Goal: Transaction & Acquisition: Purchase product/service

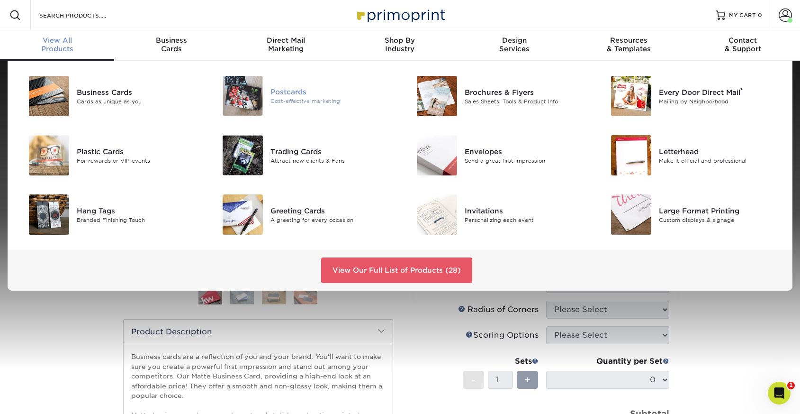
click at [271, 94] on div "Postcards" at bounding box center [332, 92] width 122 height 10
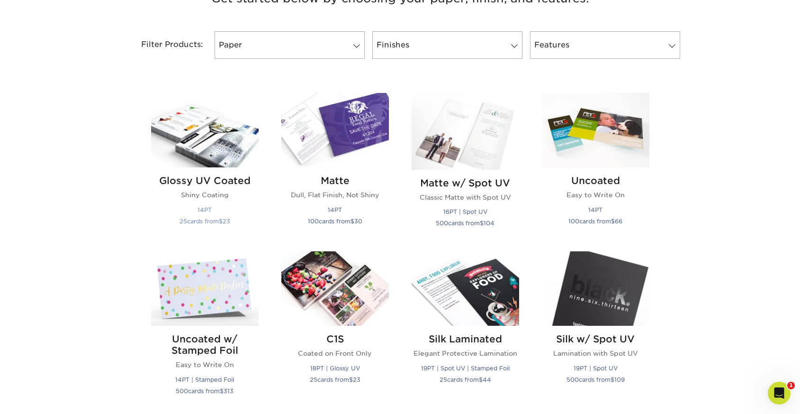
click at [220, 152] on img at bounding box center [205, 130] width 108 height 74
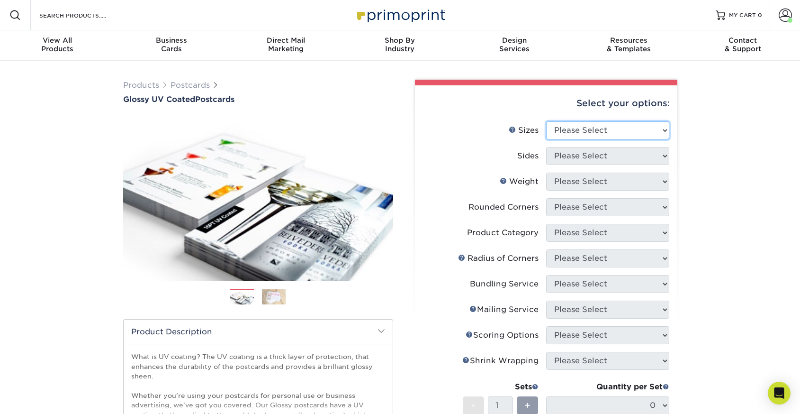
click at [643, 136] on select "Please Select 1.5" x 7" 2" x 4" 2" x 6" 2" x 7" 2" x 8" 2.12" x 5.5" 2.12" x 5.…" at bounding box center [607, 130] width 123 height 18
select select "3.50x3.50"
click at [546, 121] on select "Please Select 1.5" x 7" 2" x 4" 2" x 6" 2" x 7" 2" x 8" 2.12" x 5.5" 2.12" x 5.…" at bounding box center [607, 130] width 123 height 18
click at [626, 154] on select "Please Select Print Both Sides Print Front Only" at bounding box center [607, 156] width 123 height 18
select select "13abbda7-1d64-4f25-8bb2-c179b224825d"
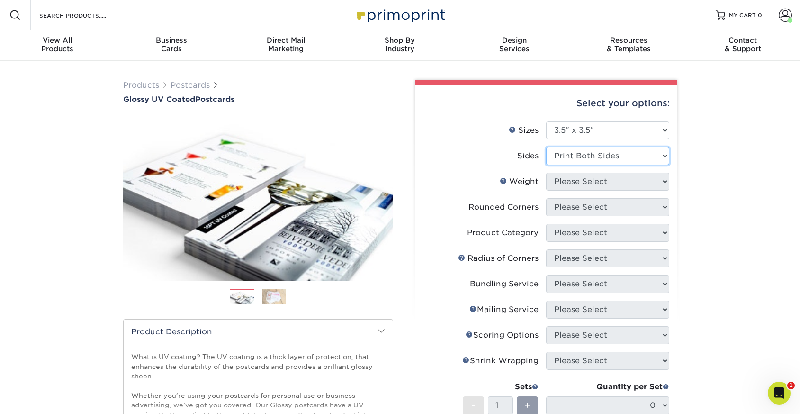
click at [546, 147] on select "Please Select Print Both Sides Print Front Only" at bounding box center [607, 156] width 123 height 18
click at [629, 185] on select "Please Select 16PT 14PT" at bounding box center [607, 181] width 123 height 18
select select "16PT"
click at [546, 172] on select "Please Select 16PT 14PT" at bounding box center [607, 181] width 123 height 18
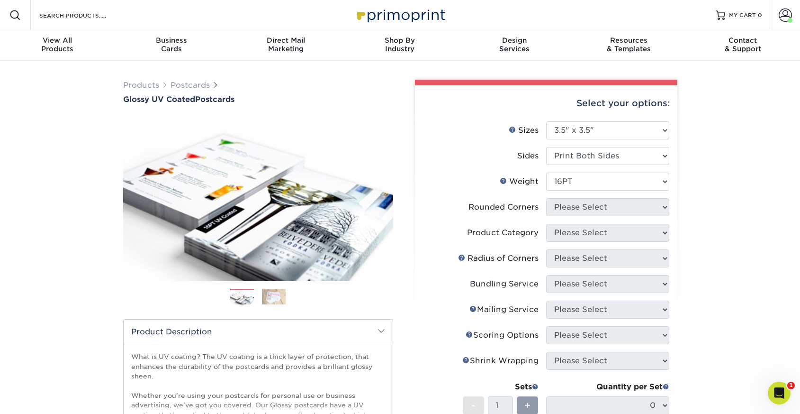
click at [0, 0] on select at bounding box center [0, 0] width 0 height 0
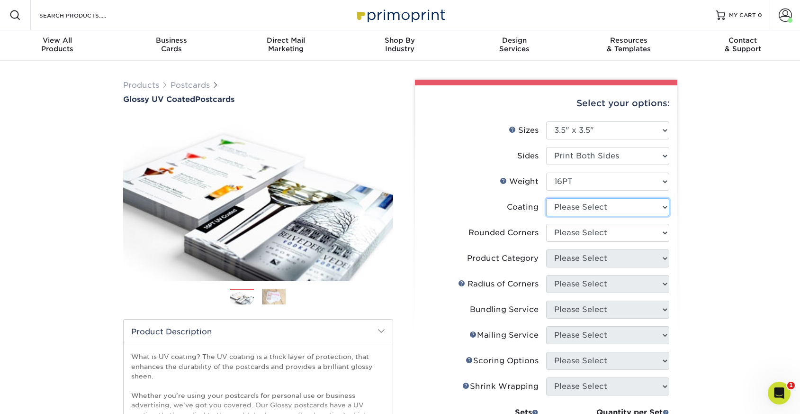
select select "1e8116af-acfc-44b1-83dc-8181aa338834"
click at [546, 198] on select at bounding box center [607, 207] width 123 height 18
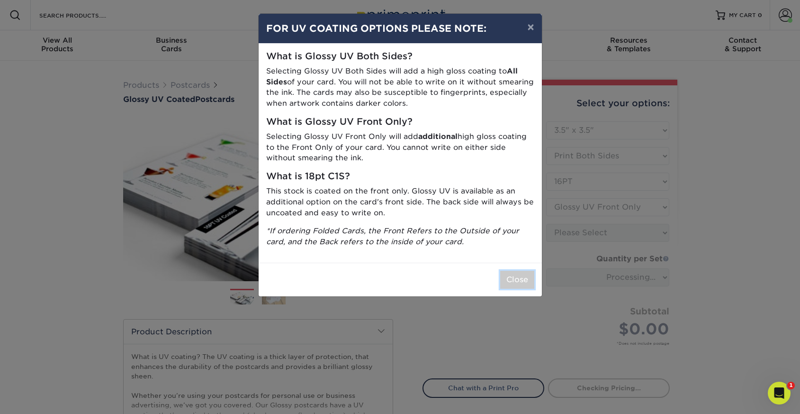
drag, startPoint x: 518, startPoint y: 274, endPoint x: 538, endPoint y: 271, distance: 20.3
click at [518, 274] on button "Close" at bounding box center [517, 280] width 34 height 18
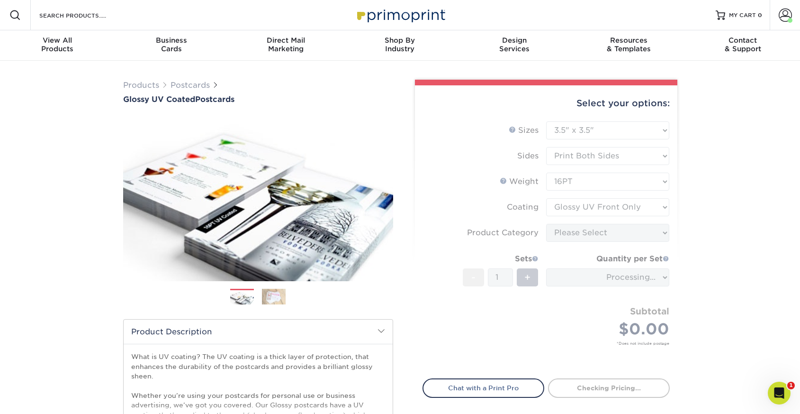
click at [633, 236] on form "Sizes Help Sizes Please Select 1.5" x 7" 2" x 4" 2" x 6" 2" x 7" 2" x 8" 2.12" …" at bounding box center [546, 244] width 247 height 246
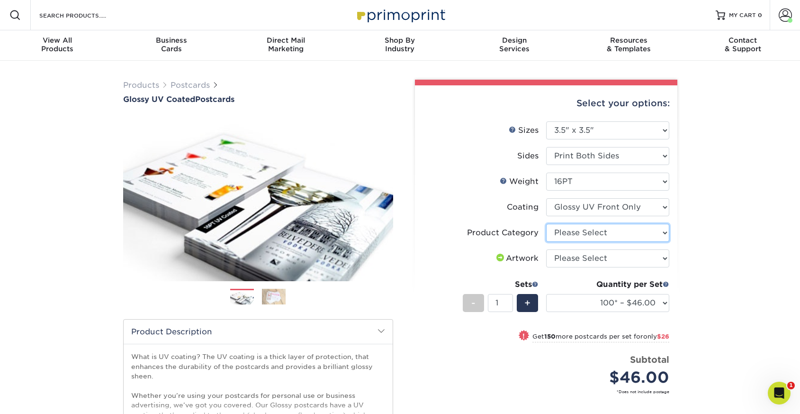
click at [660, 239] on select "Please Select Postcards" at bounding box center [607, 233] width 123 height 18
select select "9b7272e0-d6c8-4c3c-8e97-d3a1bcdab858"
click at [546, 224] on select "Please Select Postcards" at bounding box center [607, 233] width 123 height 18
click at [706, 290] on div "Products Postcards Glossy UV Coated Postcards Previous Next show more 25" at bounding box center [400, 308] width 800 height 495
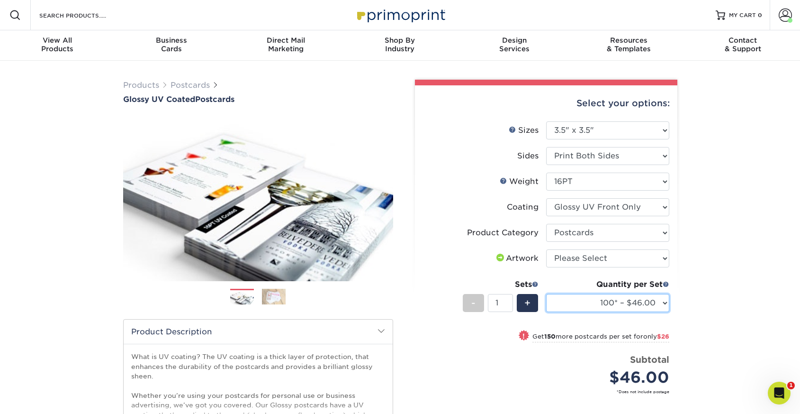
click at [662, 300] on select "100* – $46.00 250* – $72.00 500 – $98.00 1000 – $112.00 2500 – $183.00 5000 – $…" at bounding box center [607, 303] width 123 height 18
select select "1000 – $112.00"
click at [546, 294] on select "100* – $46.00 250* – $72.00 500 – $98.00 1000 – $112.00 2500 – $183.00 5000 – $…" at bounding box center [607, 303] width 123 height 18
click at [641, 302] on select "100* – $46.00 250* – $72.00 500 – $98.00 1000 – $112.00 2500 – $183.00 5000 – $…" at bounding box center [607, 303] width 123 height 18
click at [608, 290] on div "Quantity per Set 100* – $46.00 250* – $72.00 500 – $98.00 1000 – $112.00 2500 –…" at bounding box center [607, 301] width 123 height 44
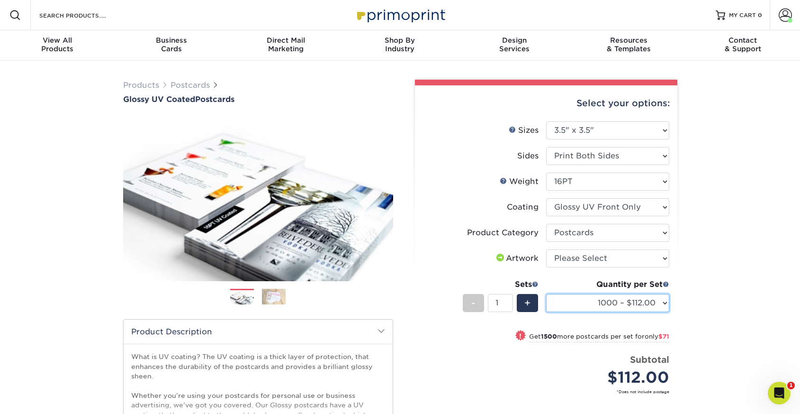
click at [611, 298] on select "100* – $46.00 250* – $72.00 500 – $98.00 1000 – $112.00 2500 – $183.00 5000 – $…" at bounding box center [607, 303] width 123 height 18
click at [657, 305] on select "100* – $46.00 250* – $72.00 500 – $98.00 1000 – $112.00 2500 – $183.00 5000 – $…" at bounding box center [607, 303] width 123 height 18
